Goal: Communication & Community: Connect with others

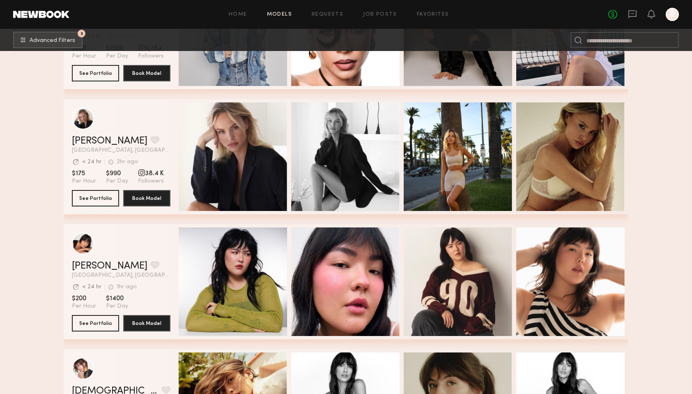
scroll to position [9125, 0]
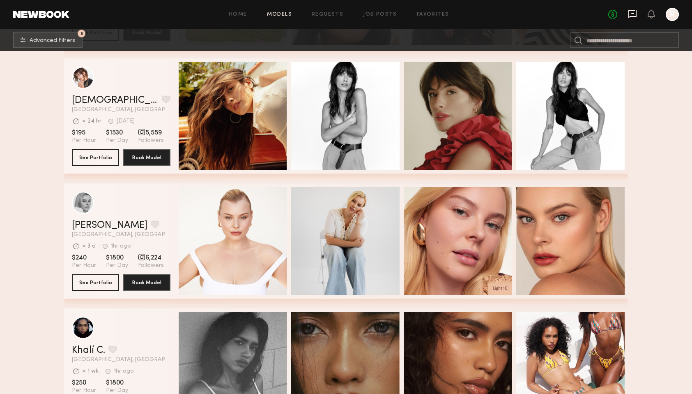
click at [633, 15] on icon at bounding box center [632, 13] width 9 height 9
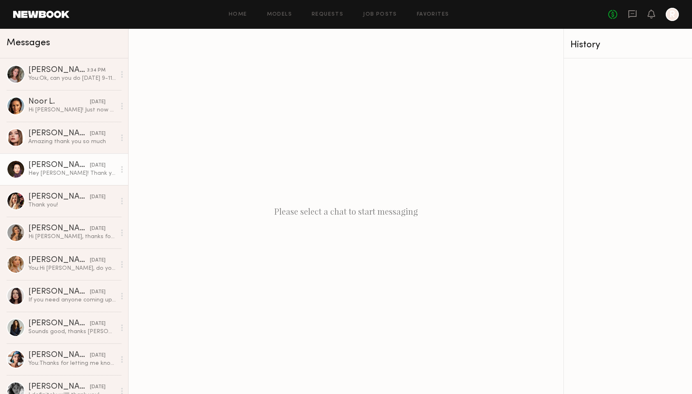
click at [47, 164] on div "[PERSON_NAME]" at bounding box center [59, 165] width 62 height 8
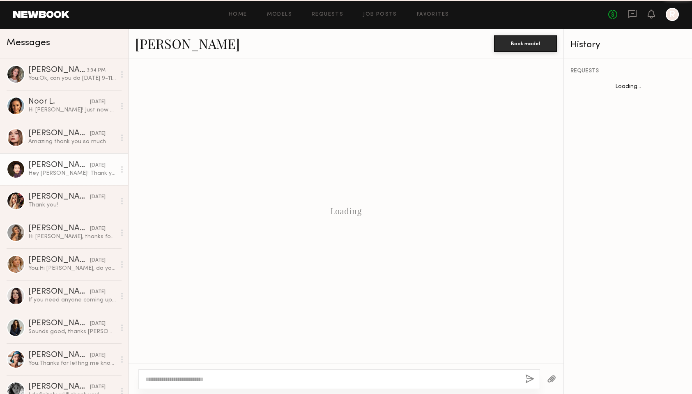
scroll to position [186, 0]
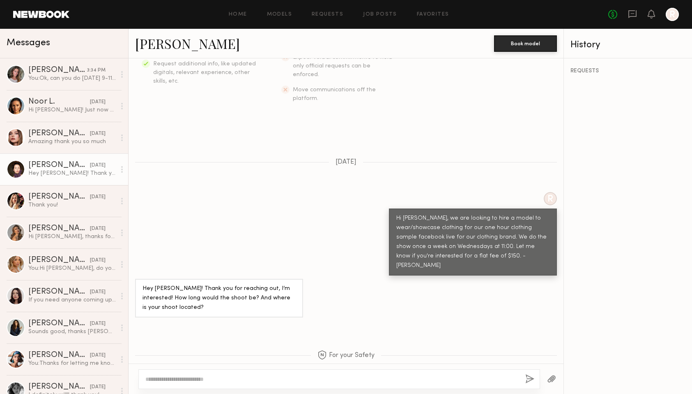
click at [172, 45] on link "[PERSON_NAME]" at bounding box center [187, 44] width 105 height 18
click at [46, 200] on div "[PERSON_NAME]" at bounding box center [59, 197] width 62 height 8
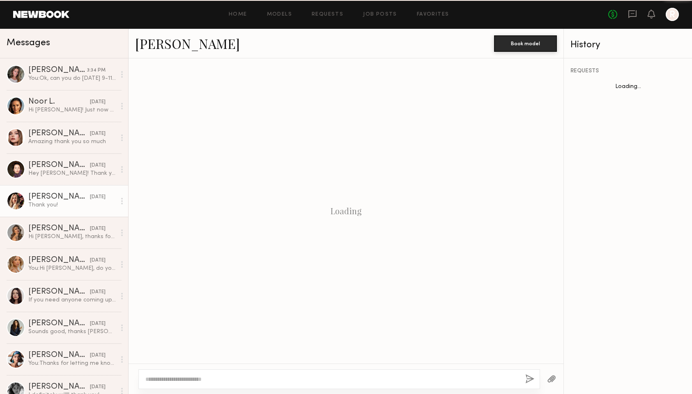
scroll to position [521, 0]
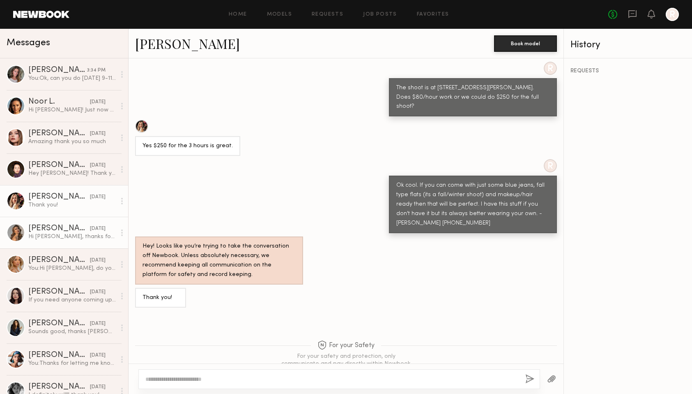
click at [51, 234] on div "Hi [PERSON_NAME], thanks for reaching out! I’m available — could you please let…" at bounding box center [71, 237] width 87 height 8
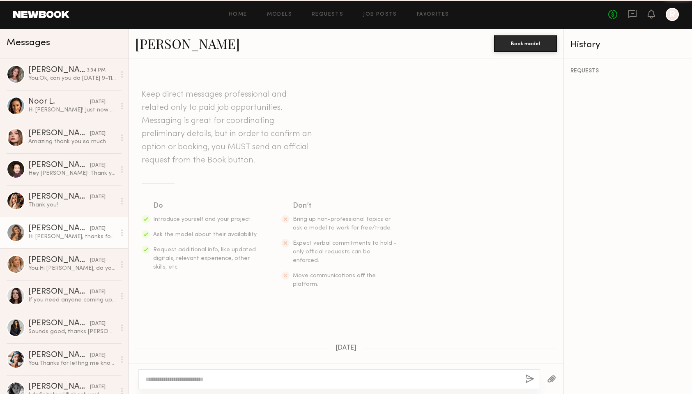
scroll to position [167, 0]
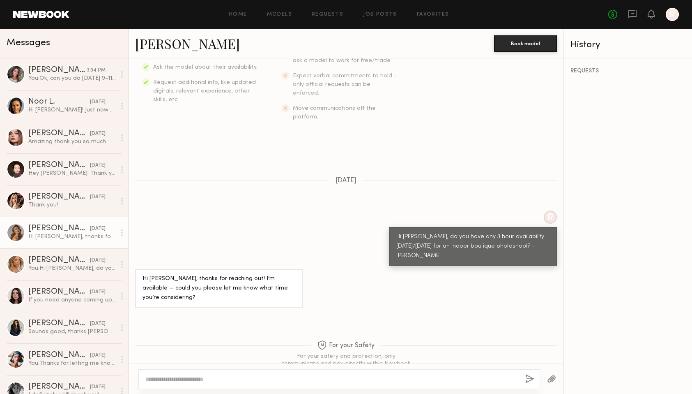
click at [158, 47] on link "[PERSON_NAME]" at bounding box center [187, 44] width 105 height 18
click at [90, 352] on div "[DATE]" at bounding box center [98, 355] width 16 height 8
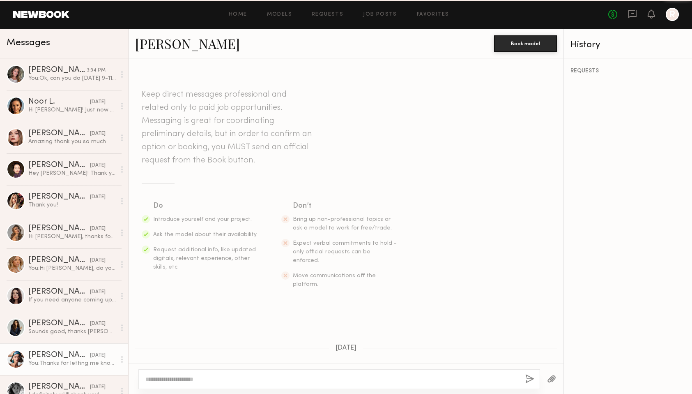
scroll to position [359, 0]
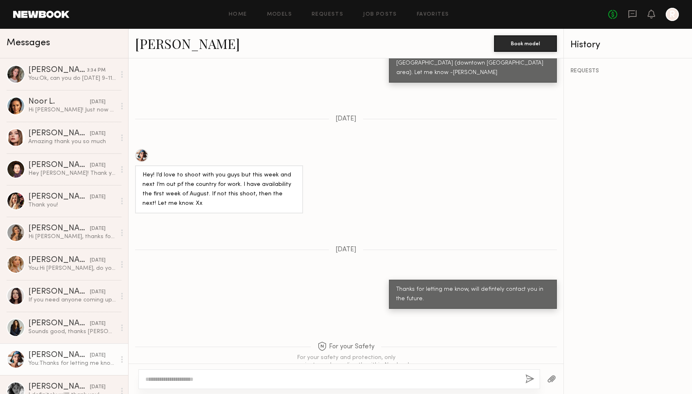
click at [155, 46] on link "[PERSON_NAME]" at bounding box center [187, 44] width 105 height 18
click at [65, 72] on div "[PERSON_NAME]" at bounding box center [57, 70] width 59 height 8
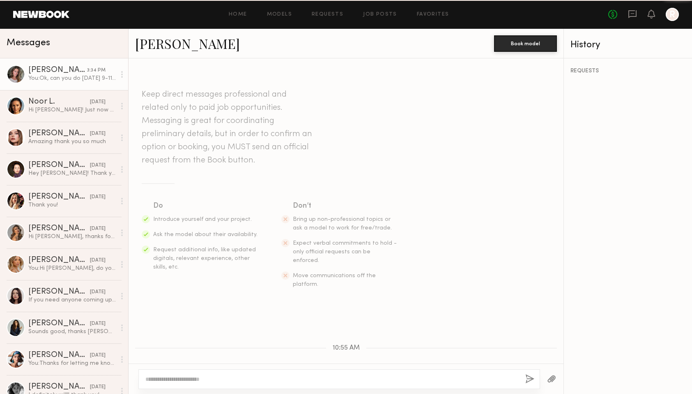
scroll to position [180, 0]
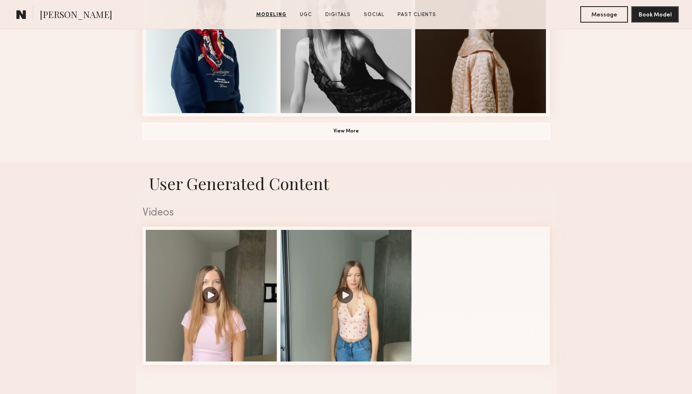
scroll to position [738, 0]
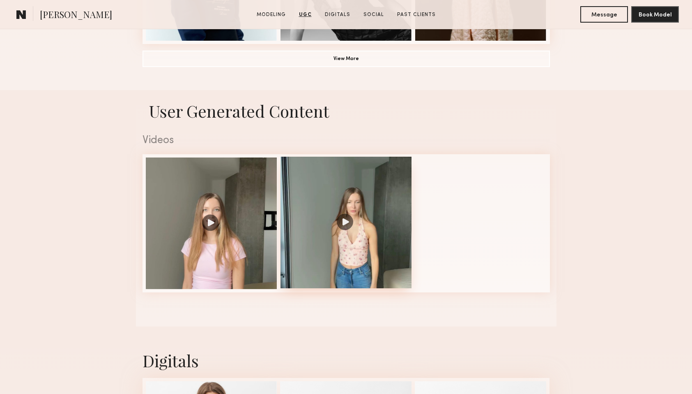
click at [384, 193] on div at bounding box center [346, 222] width 131 height 131
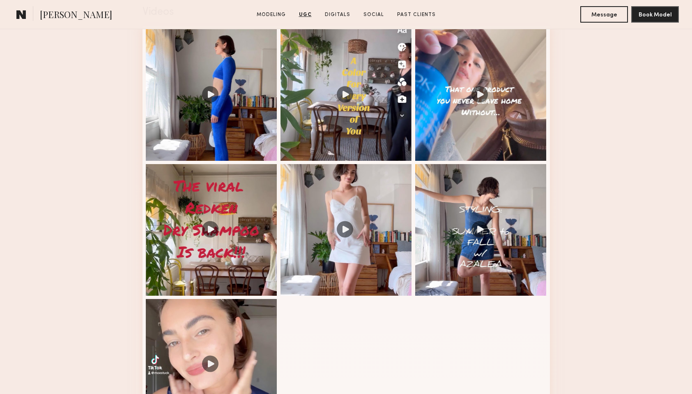
scroll to position [927, 0]
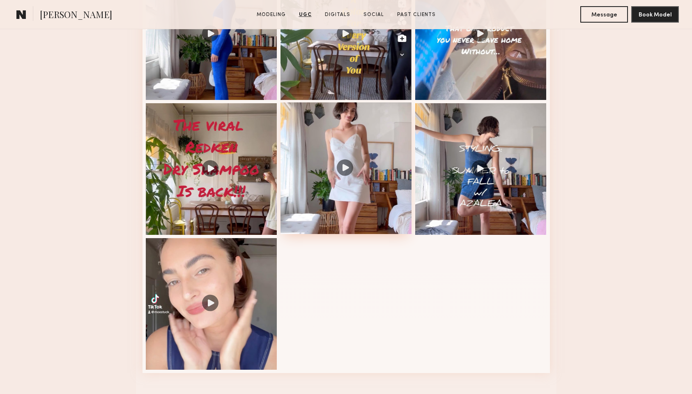
click at [378, 125] on div at bounding box center [346, 167] width 131 height 131
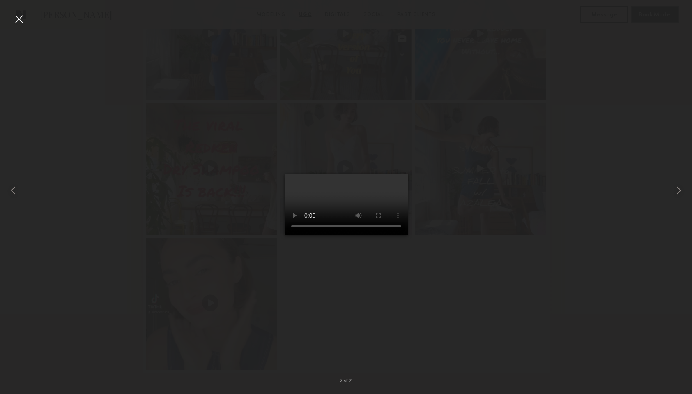
click at [18, 21] on div at bounding box center [18, 18] width 13 height 13
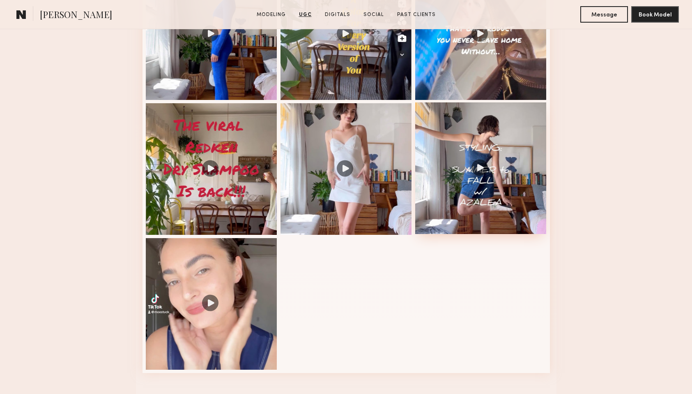
click at [504, 170] on div at bounding box center [480, 167] width 131 height 131
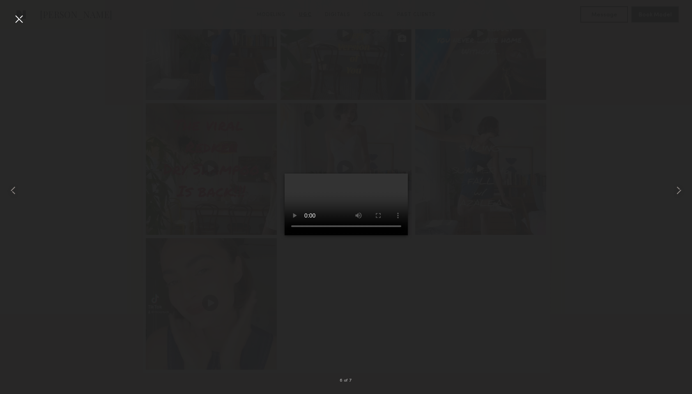
click at [24, 21] on div at bounding box center [18, 18] width 13 height 13
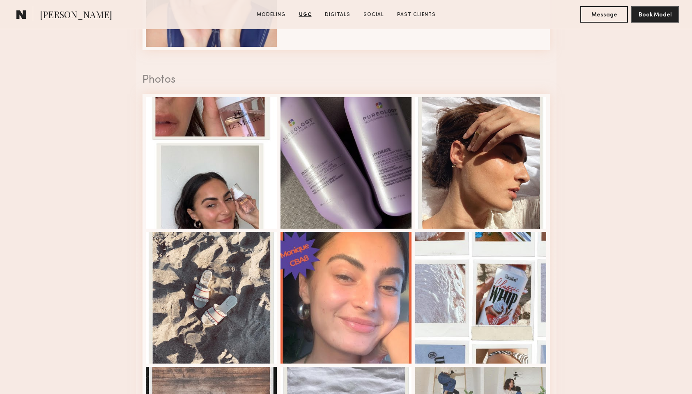
scroll to position [1245, 0]
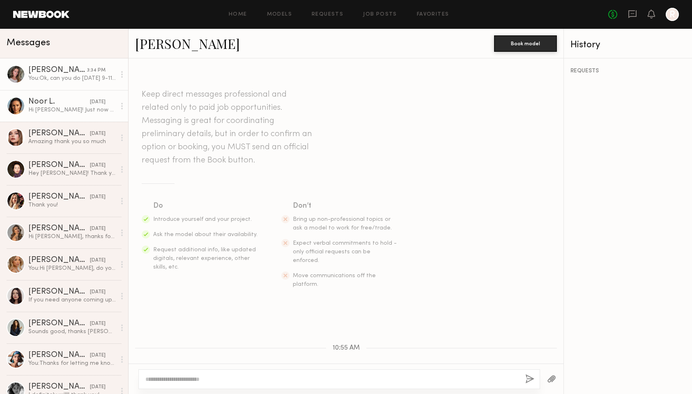
scroll to position [242, 0]
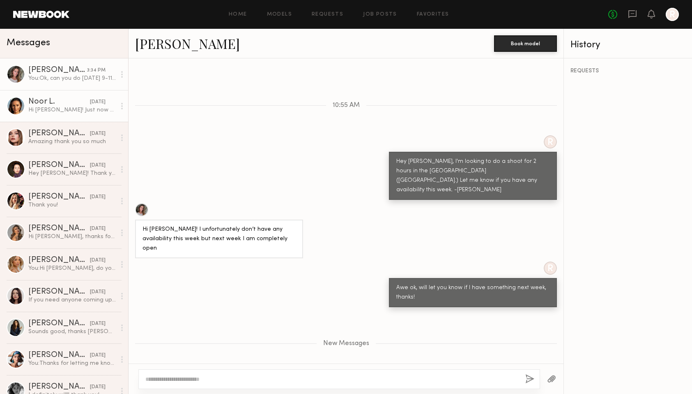
click at [80, 91] on link "Noor L. [DATE] Hi [PERSON_NAME]! Just now seeing this for some reason! Apologie…" at bounding box center [64, 106] width 128 height 32
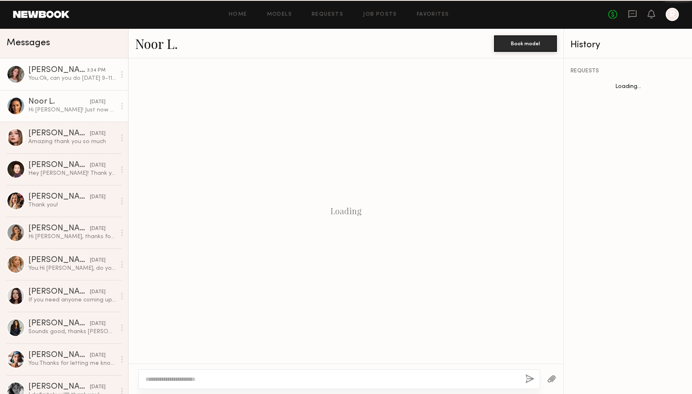
click at [80, 78] on div "You: Ok, can you do [DATE] 9-11ish?" at bounding box center [71, 78] width 87 height 8
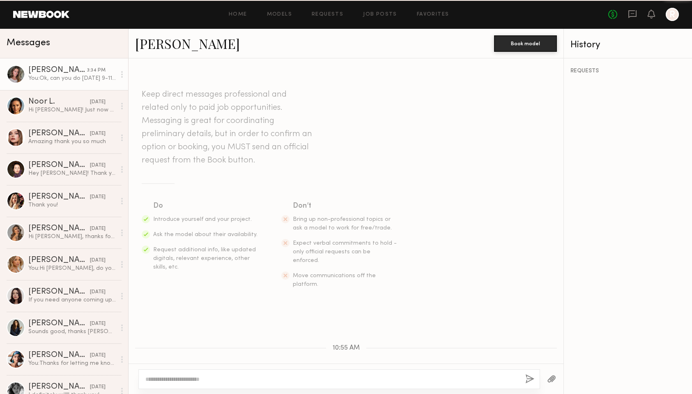
scroll to position [180, 0]
